Goal: Navigation & Orientation: Find specific page/section

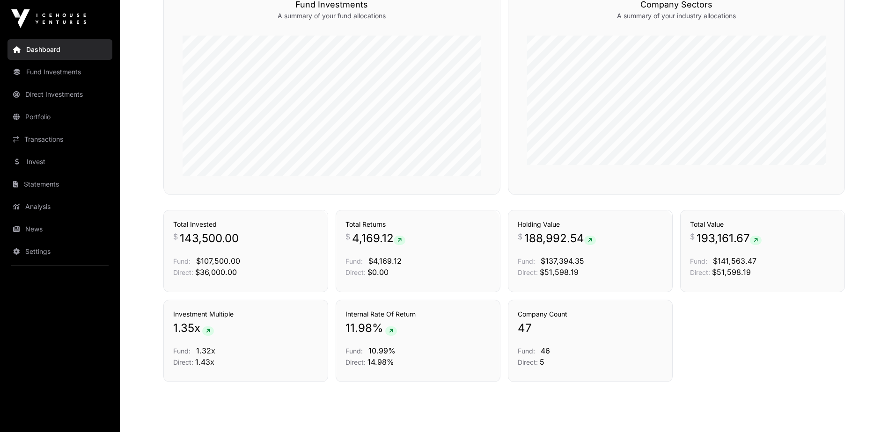
scroll to position [562, 0]
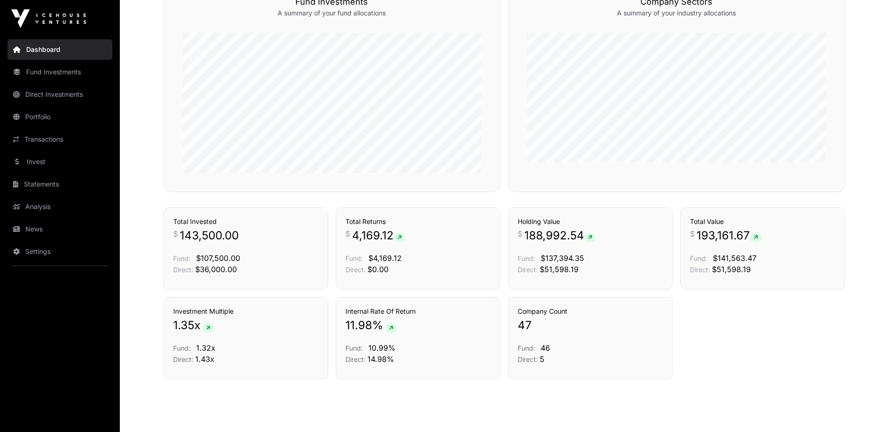
click at [43, 139] on link "Transactions" at bounding box center [59, 139] width 105 height 21
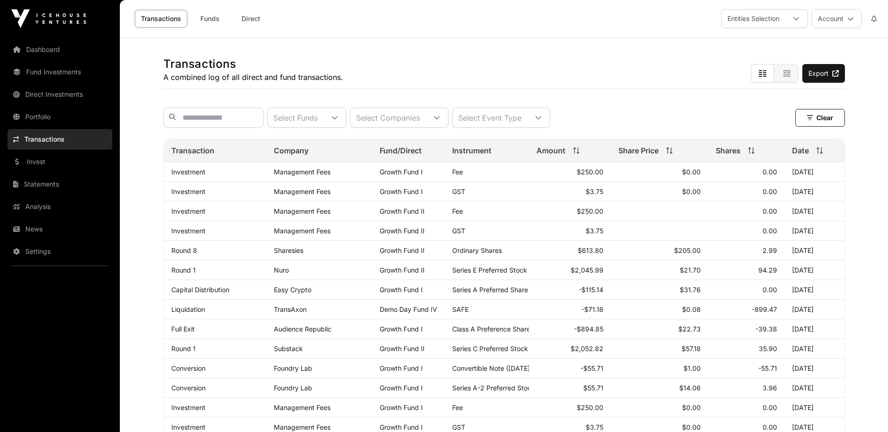
click at [36, 255] on link "Settings" at bounding box center [59, 251] width 105 height 21
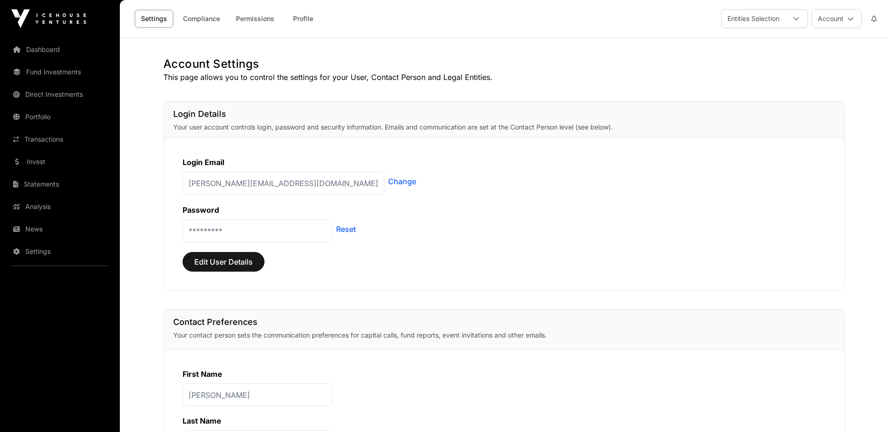
click at [213, 18] on link "Compliance" at bounding box center [201, 19] width 49 height 18
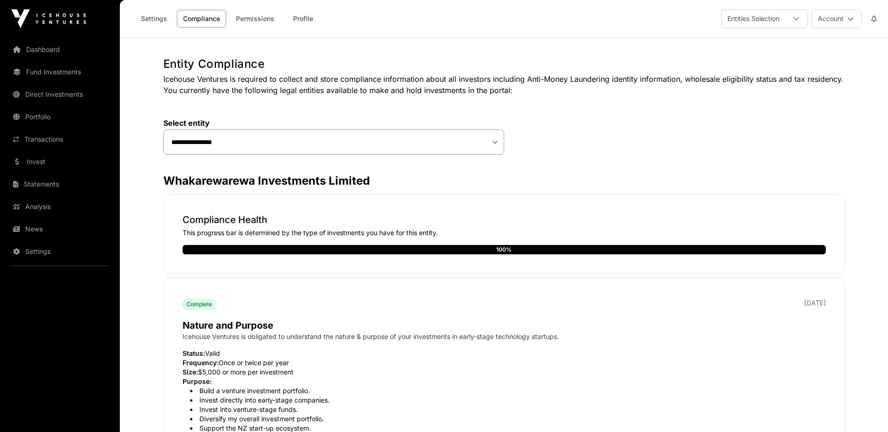
click at [256, 17] on link "Permissions" at bounding box center [255, 19] width 51 height 18
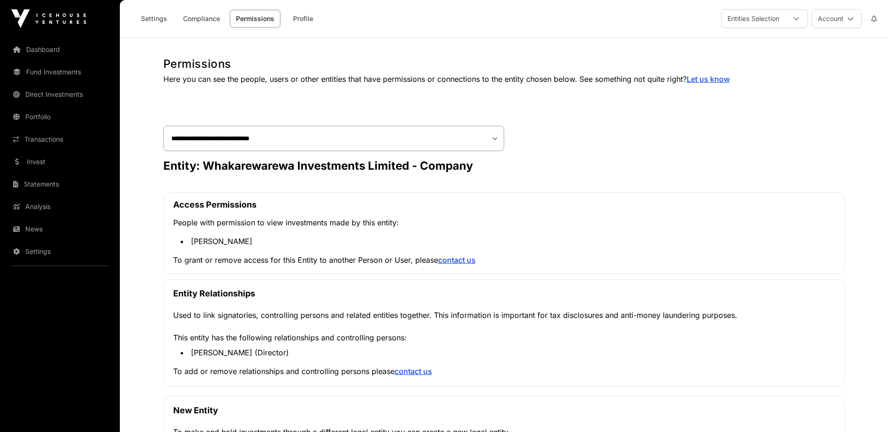
click at [304, 22] on link "Profile" at bounding box center [302, 19] width 37 height 18
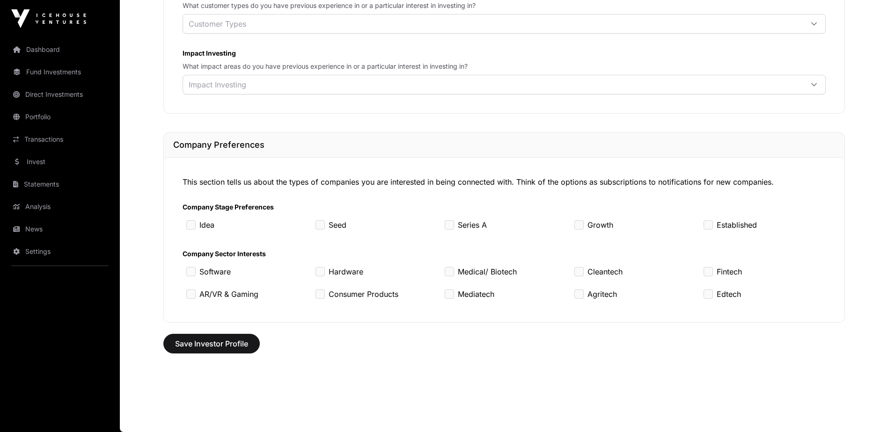
scroll to position [770, 0]
click at [37, 230] on link "News" at bounding box center [59, 229] width 105 height 21
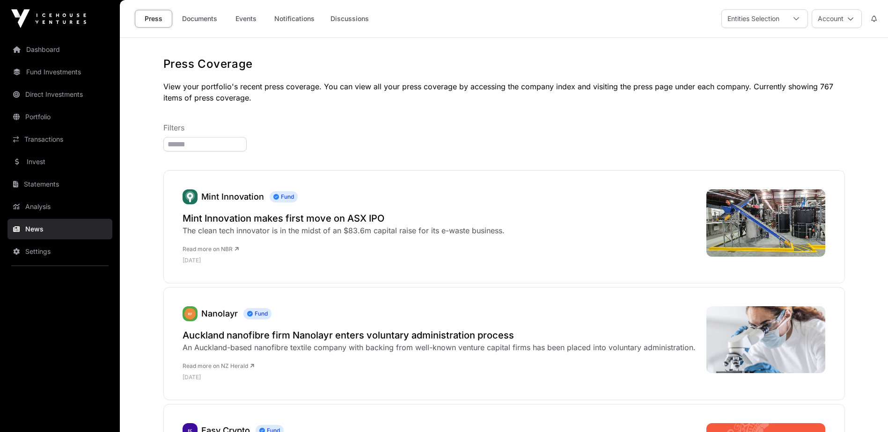
click at [842, 22] on button "Account" at bounding box center [836, 18] width 50 height 19
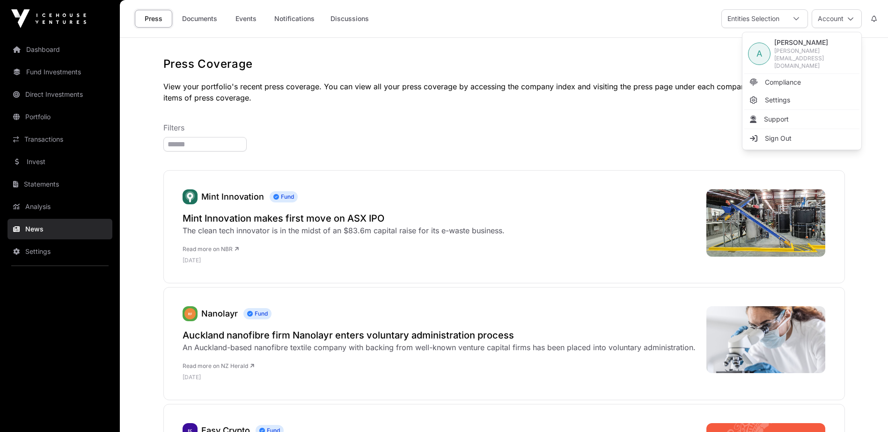
click at [776, 134] on span "Sign Out" at bounding box center [778, 138] width 27 height 9
